Goal: Find specific page/section

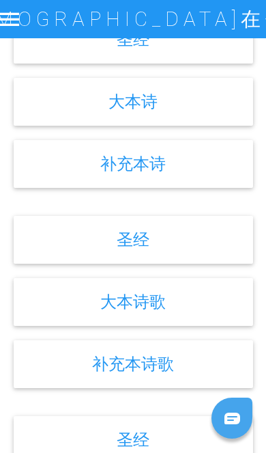
scroll to position [552, 0]
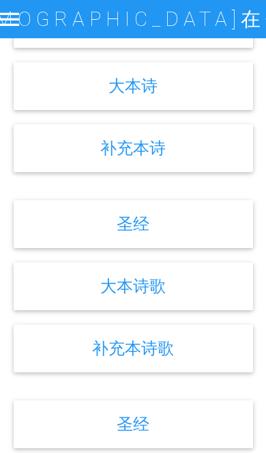
click at [187, 304] on div "大本诗歌" at bounding box center [134, 286] width 240 height 48
click at [188, 298] on div "大本诗歌" at bounding box center [134, 286] width 240 height 48
click at [195, 298] on div "大本诗歌" at bounding box center [134, 286] width 240 height 48
click at [140, 283] on div "大本诗歌" at bounding box center [134, 286] width 240 height 48
click at [160, 296] on link "大本诗歌" at bounding box center [133, 286] width 66 height 20
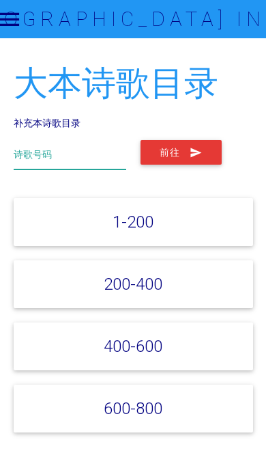
click at [26, 145] on input "text" at bounding box center [70, 154] width 113 height 29
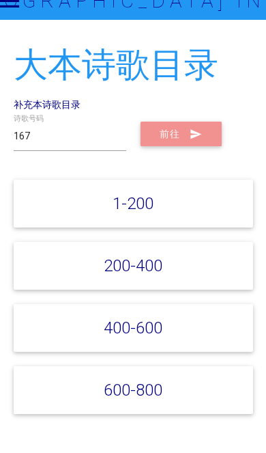
click at [173, 140] on button "前往" at bounding box center [181, 152] width 81 height 25
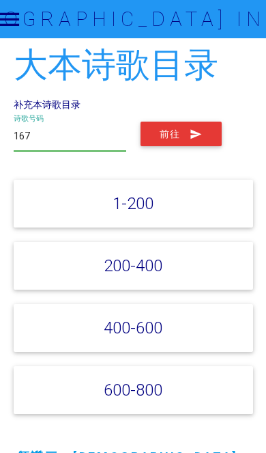
click at [91, 131] on input "167" at bounding box center [70, 136] width 113 height 29
type input "199"
click at [183, 126] on button "前往" at bounding box center [181, 134] width 81 height 25
